Goal: Information Seeking & Learning: Learn about a topic

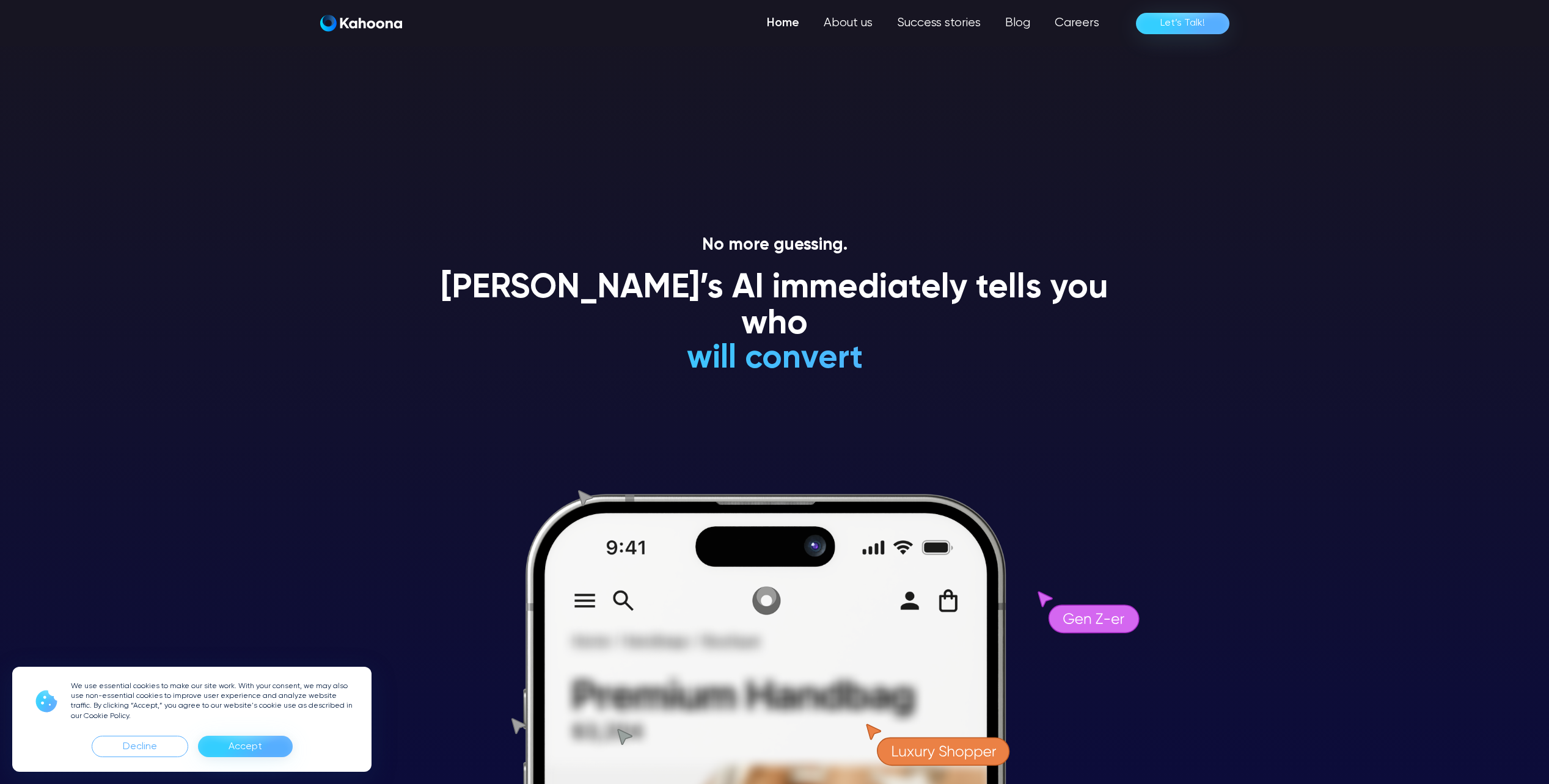
click at [847, 305] on h1 "Kahoona’s AI immediately tells you who" at bounding box center [775, 307] width 697 height 73
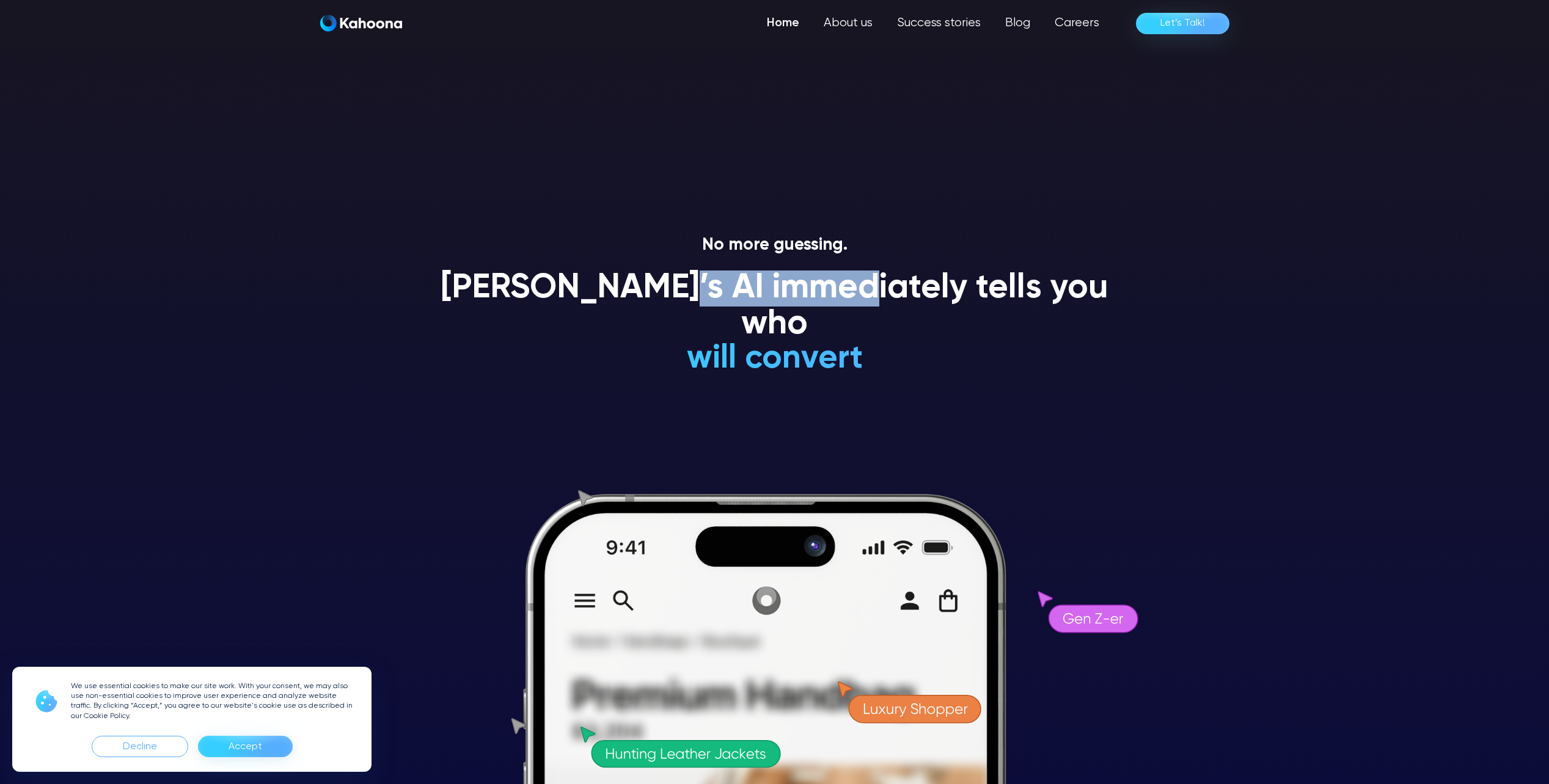
click at [847, 305] on h1 "Kahoona’s AI immediately tells you who" at bounding box center [775, 307] width 697 height 73
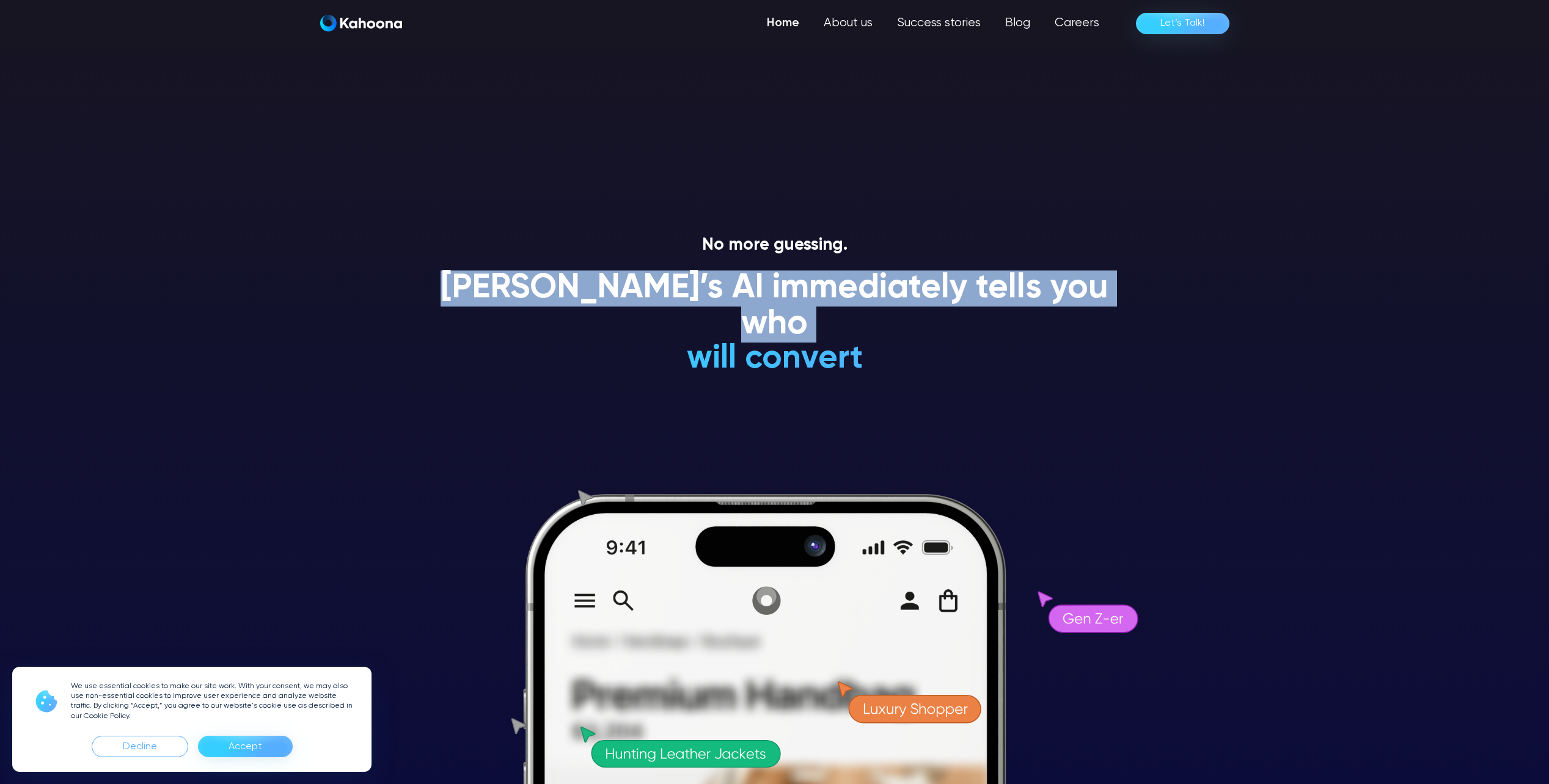
click at [847, 305] on h1 "Kahoona’s AI immediately tells you who" at bounding box center [775, 307] width 697 height 73
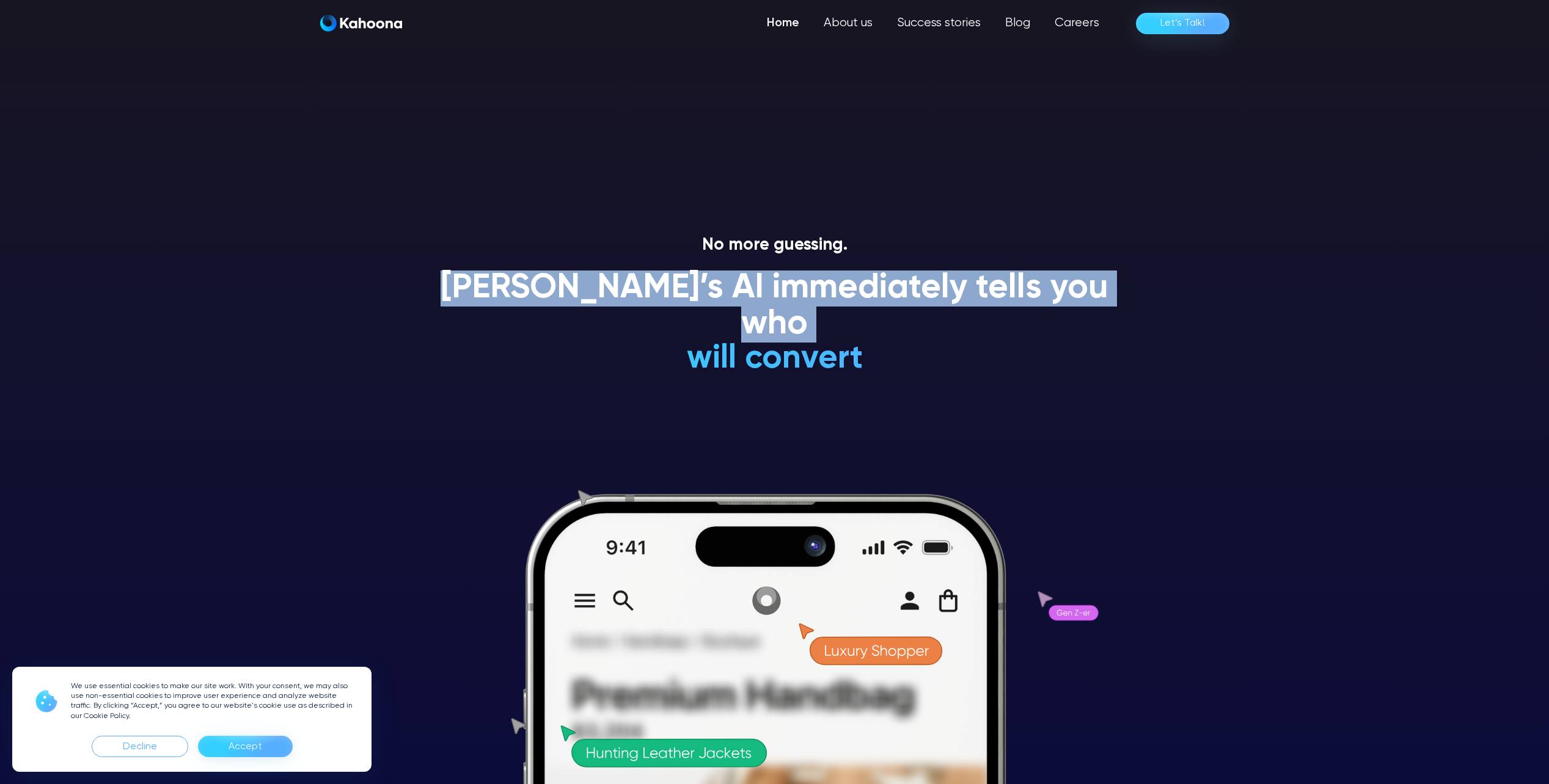
click at [847, 305] on h1 "Kahoona’s AI immediately tells you who" at bounding box center [775, 307] width 697 height 73
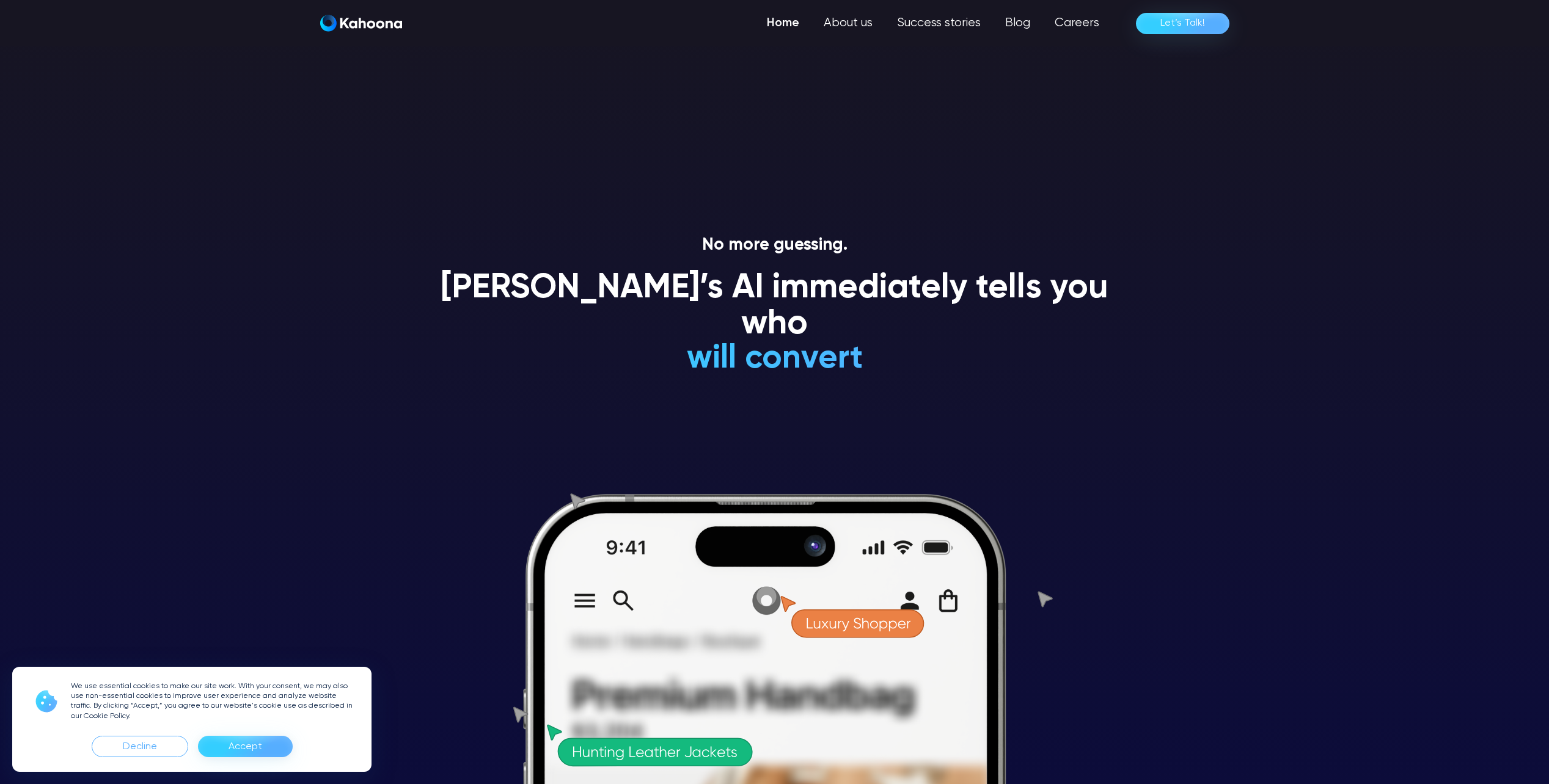
click at [838, 305] on h1 "is an impulsive shopper" at bounding box center [775, 286] width 360 height 36
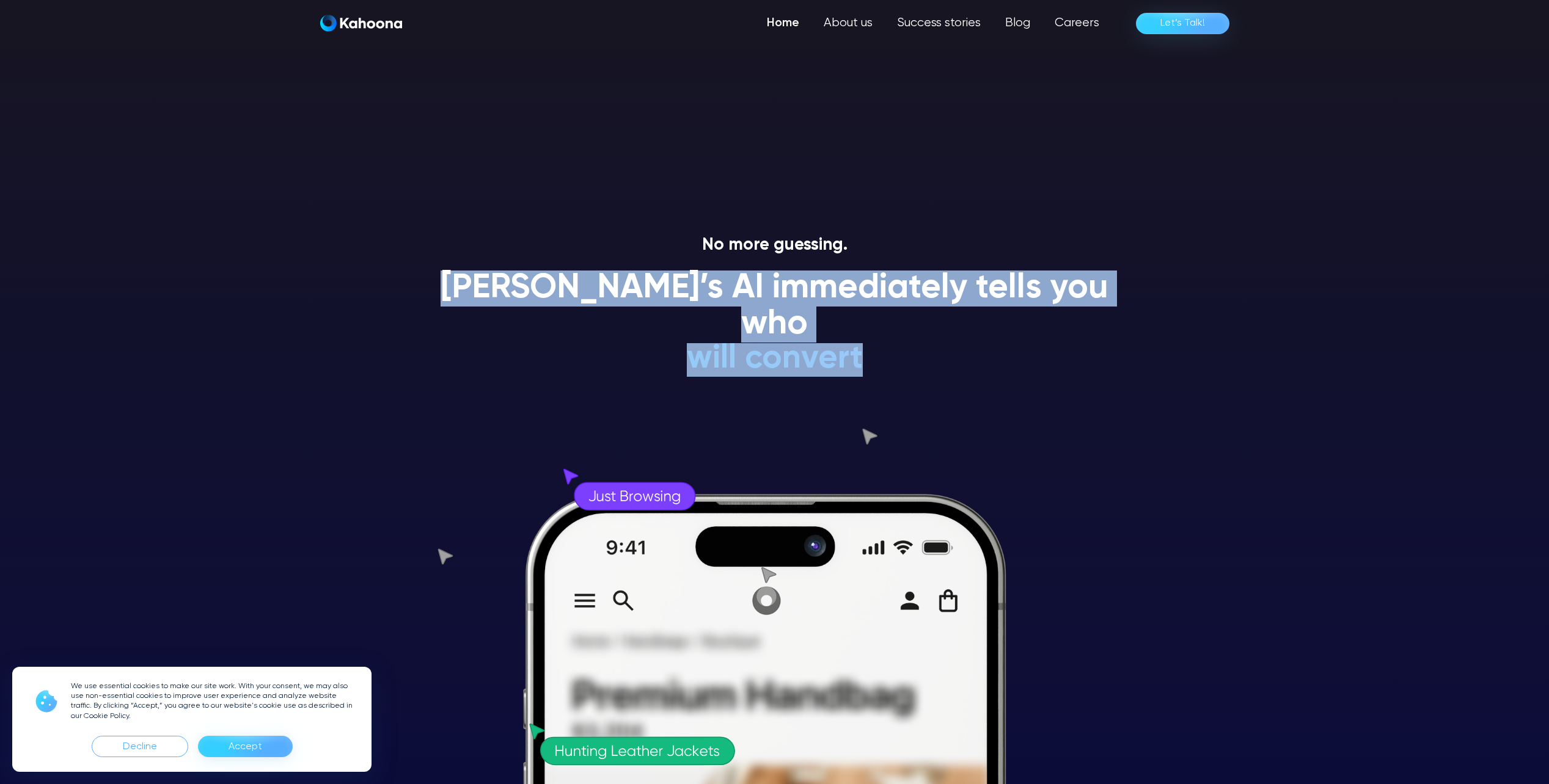
drag, startPoint x: 502, startPoint y: 289, endPoint x: 954, endPoint y: 340, distance: 454.9
click at [954, 340] on div "No more guessing. Kahoona’s AI immediately tells you who will convert will NEVE…" at bounding box center [775, 510] width 697 height 549
click at [951, 268] on h1 "is a premium-shopper" at bounding box center [775, 250] width 360 height 36
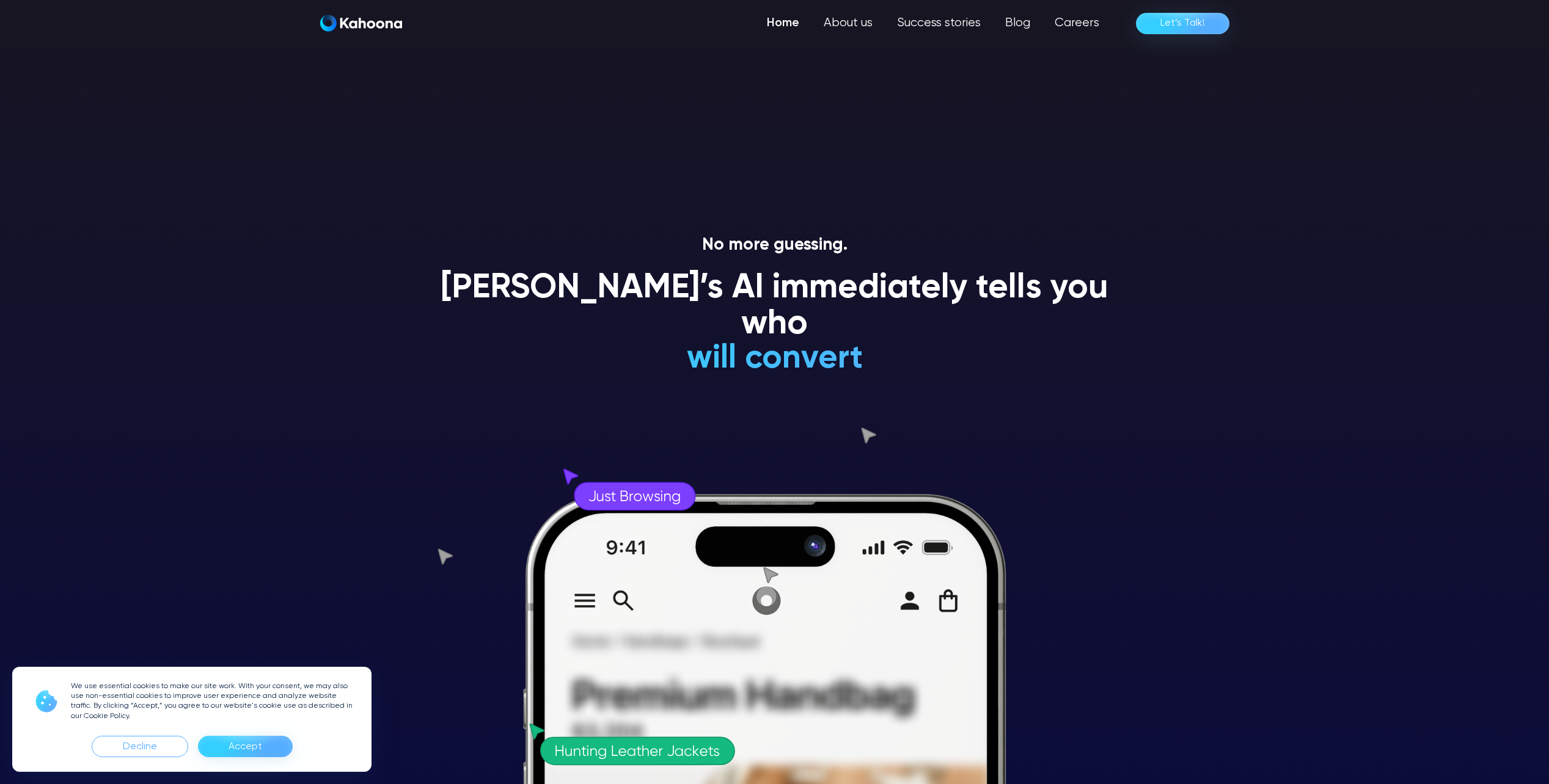
click at [951, 268] on h1 "is a premium-shopper" at bounding box center [775, 250] width 360 height 36
click at [945, 268] on h1 "is a premium-shopper" at bounding box center [775, 250] width 360 height 36
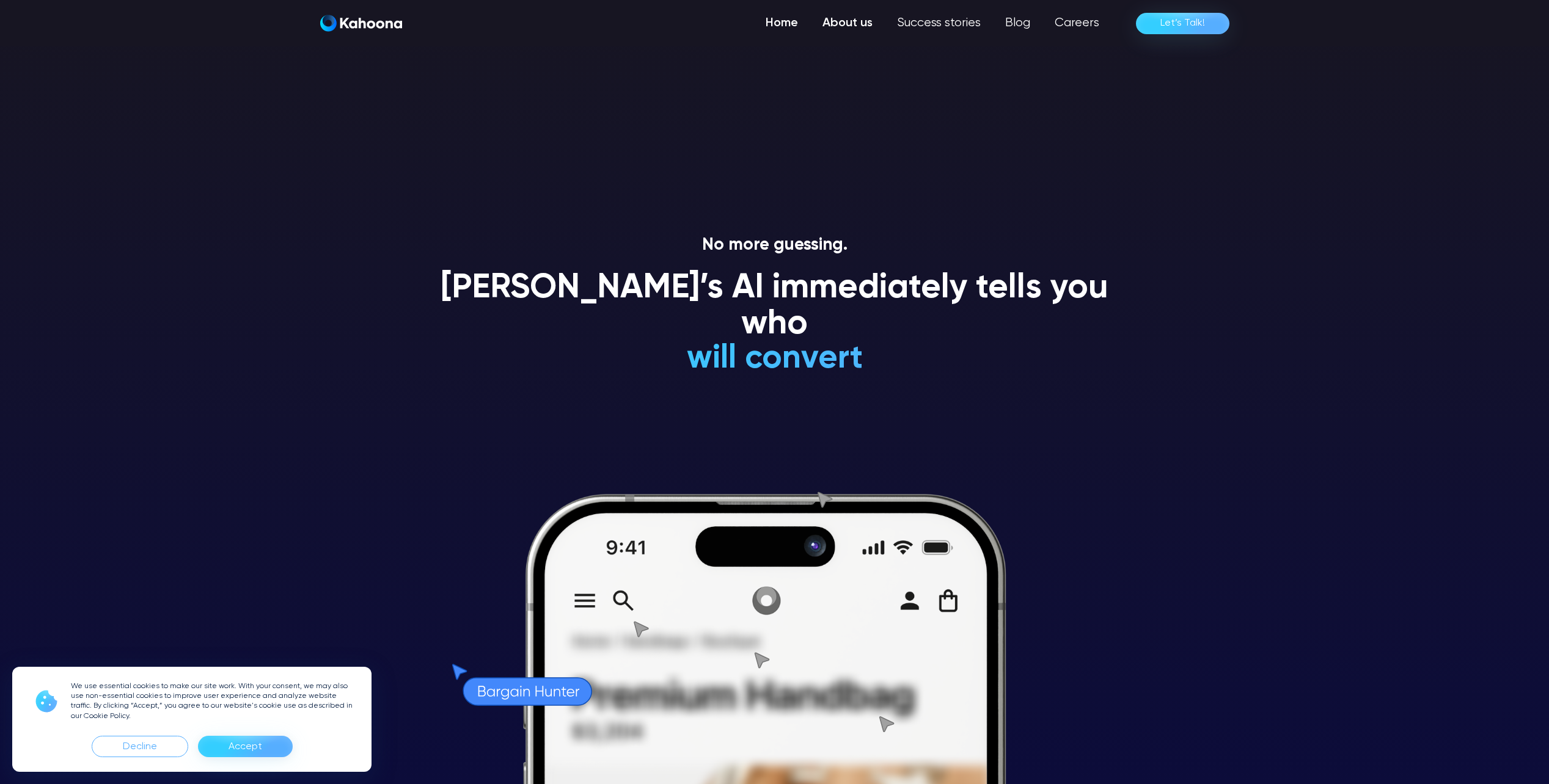
click at [861, 23] on link "About us" at bounding box center [848, 23] width 74 height 25
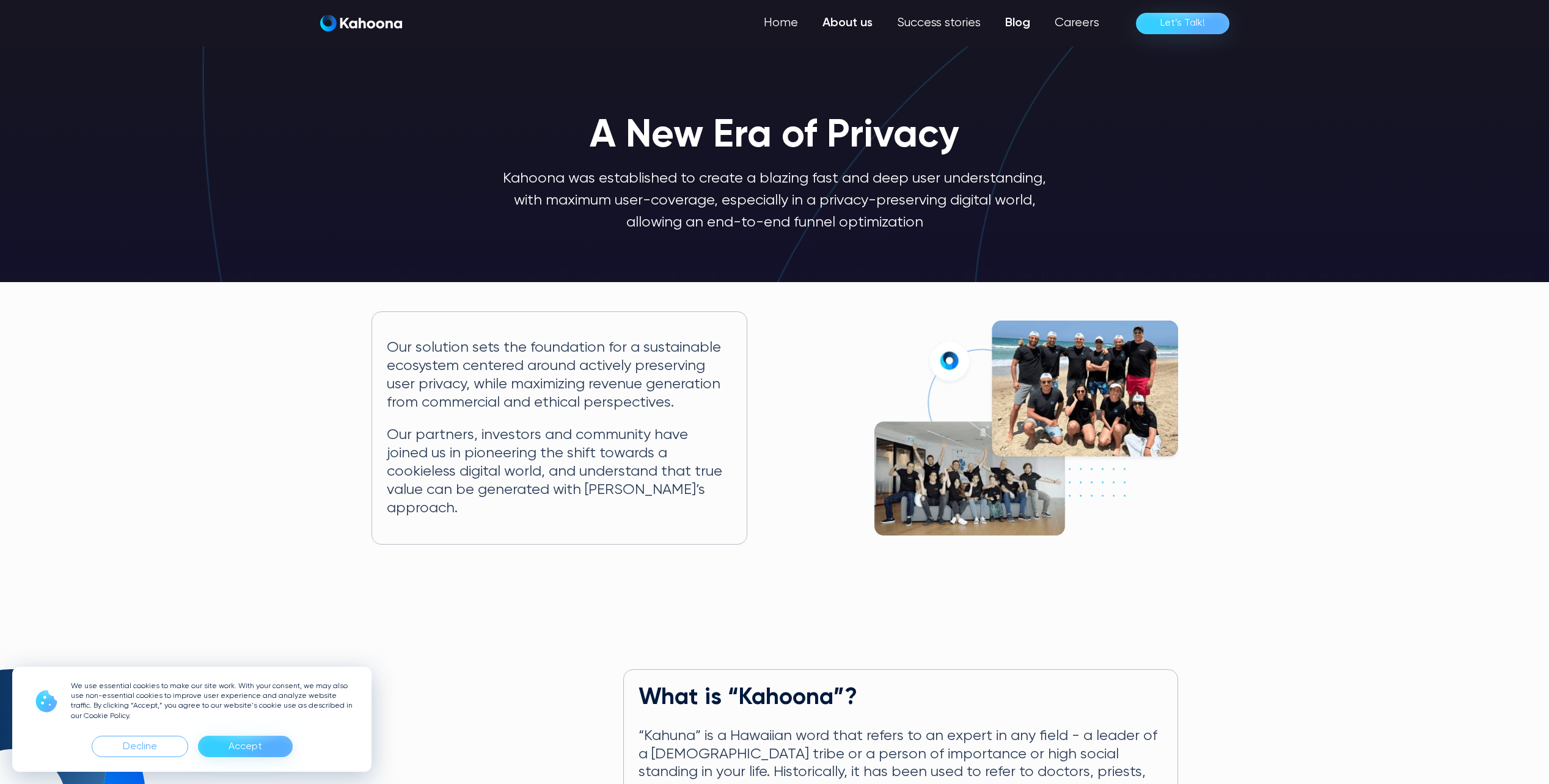
click at [1011, 17] on link "Blog" at bounding box center [1018, 23] width 50 height 25
